Goal: Task Accomplishment & Management: Use online tool/utility

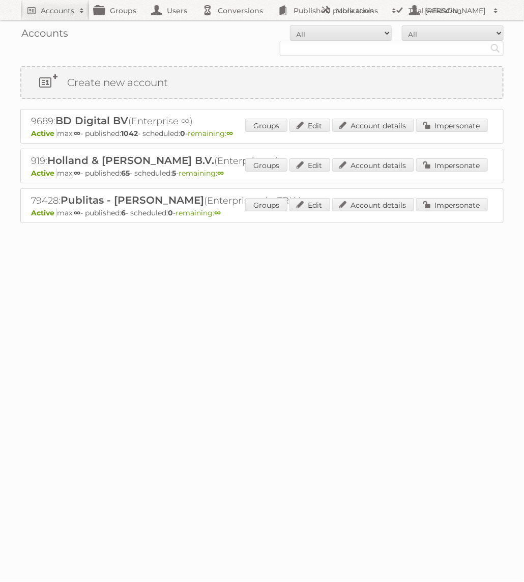
click at [336, 52] on input "text" at bounding box center [392, 48] width 224 height 15
type input "GAMMA"
click at [488, 41] on input "Search" at bounding box center [495, 48] width 15 height 15
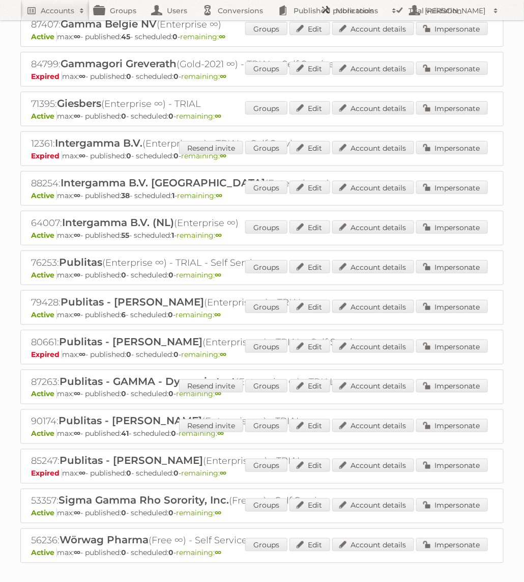
scroll to position [137, 0]
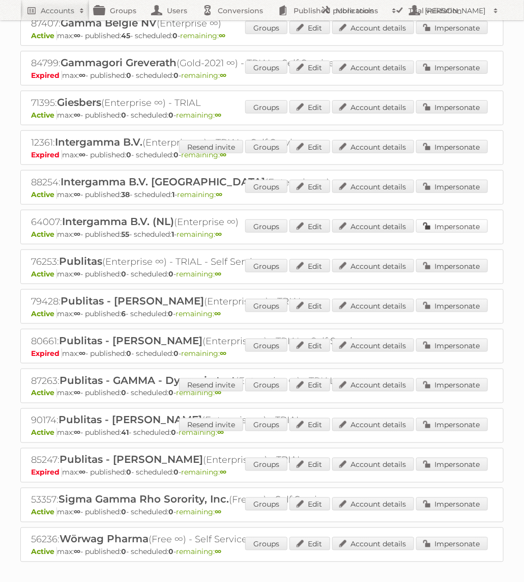
click at [454, 226] on link "Impersonate" at bounding box center [452, 225] width 72 height 13
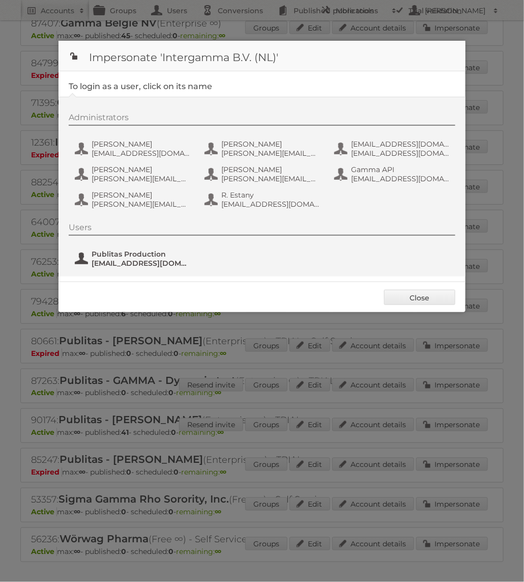
click at [152, 259] on span "fs+gamma@publitas.com" at bounding box center [141, 263] width 99 height 9
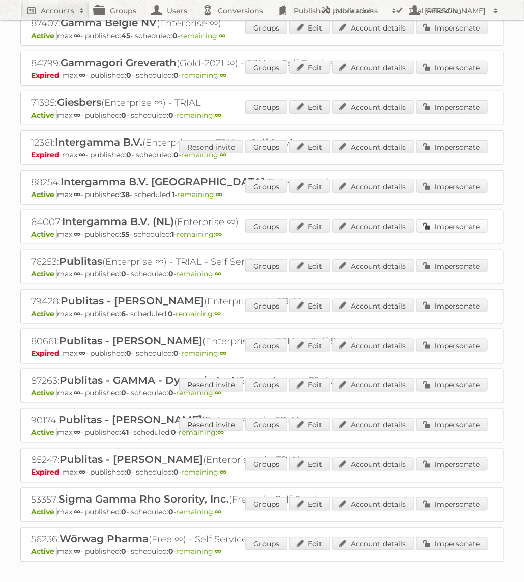
click at [472, 226] on link "Impersonate" at bounding box center [452, 225] width 72 height 13
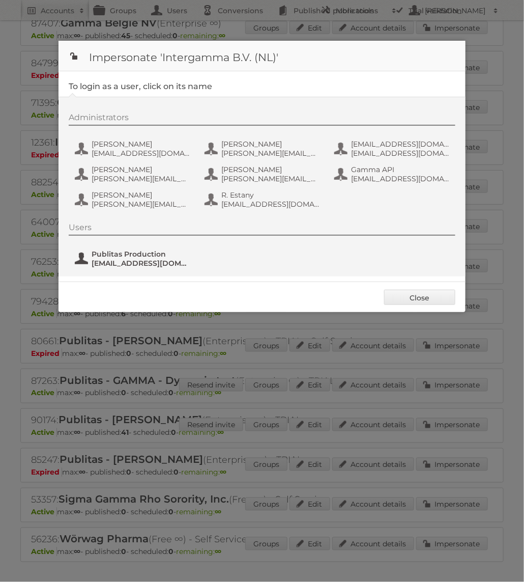
click at [163, 264] on span "fs+gamma@publitas.com" at bounding box center [141, 263] width 99 height 9
